Goal: Information Seeking & Learning: Learn about a topic

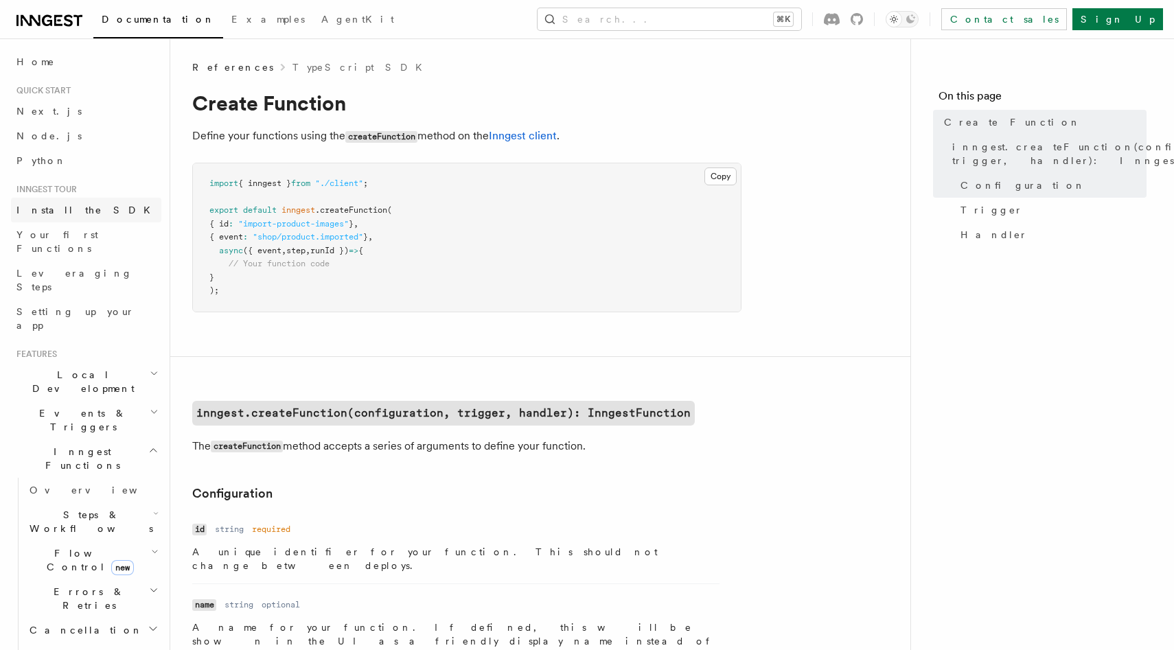
click at [58, 199] on link "Install the SDK" at bounding box center [86, 210] width 150 height 25
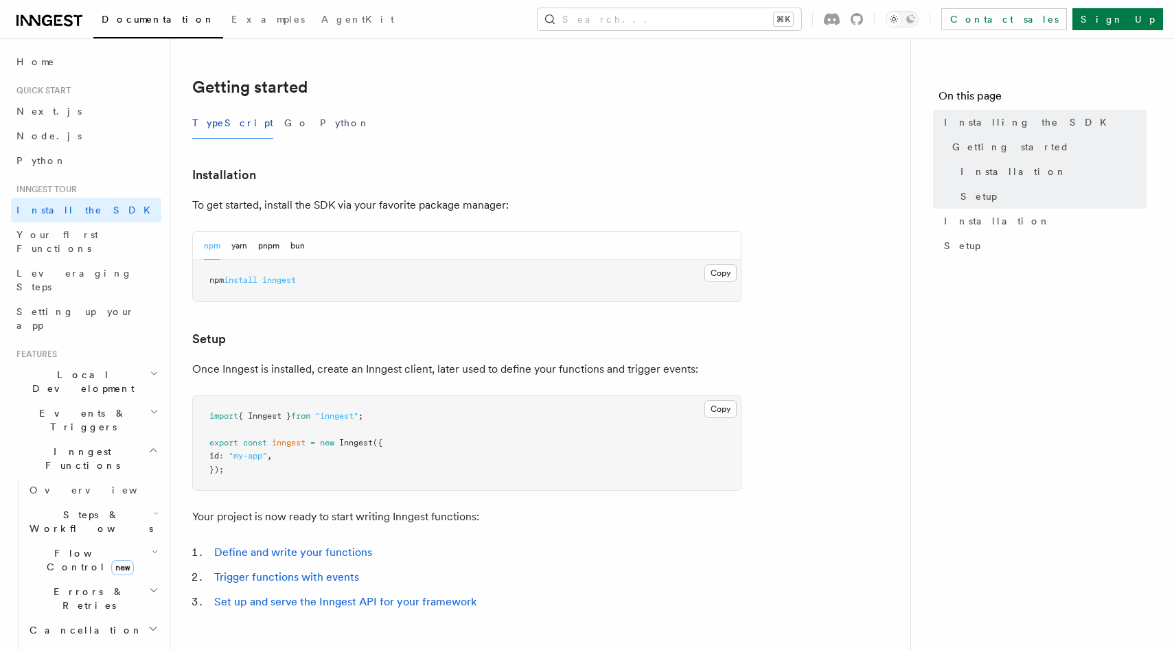
scroll to position [492, 0]
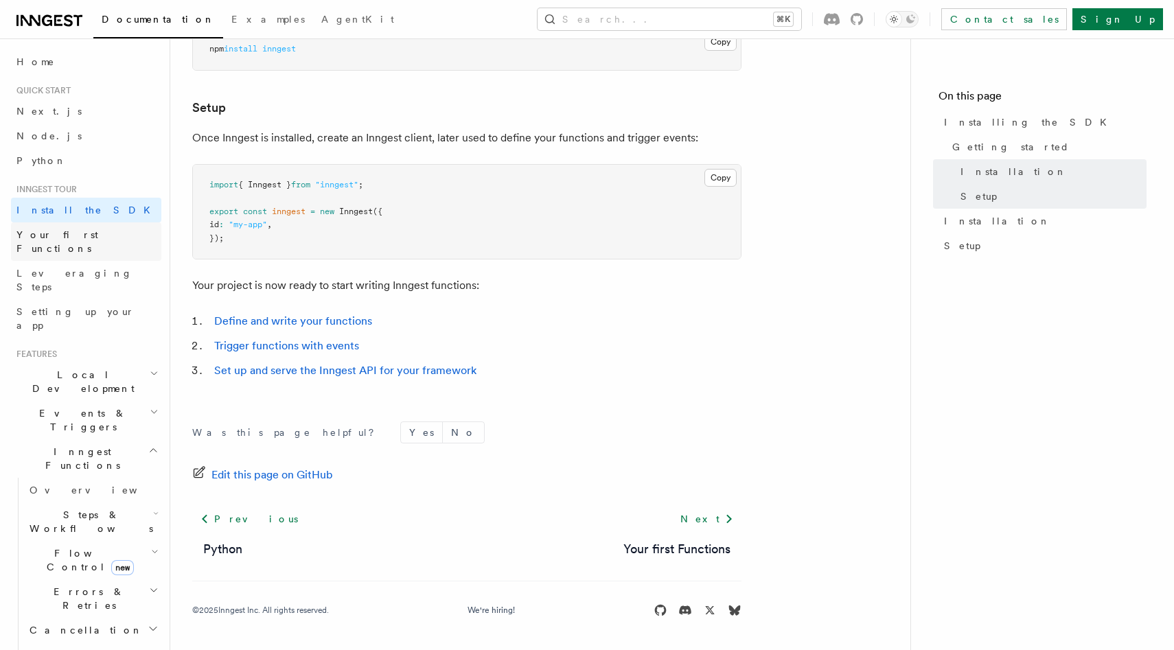
click at [81, 238] on span "Your first Functions" at bounding box center [57, 241] width 82 height 25
